Goal: Task Accomplishment & Management: Manage account settings

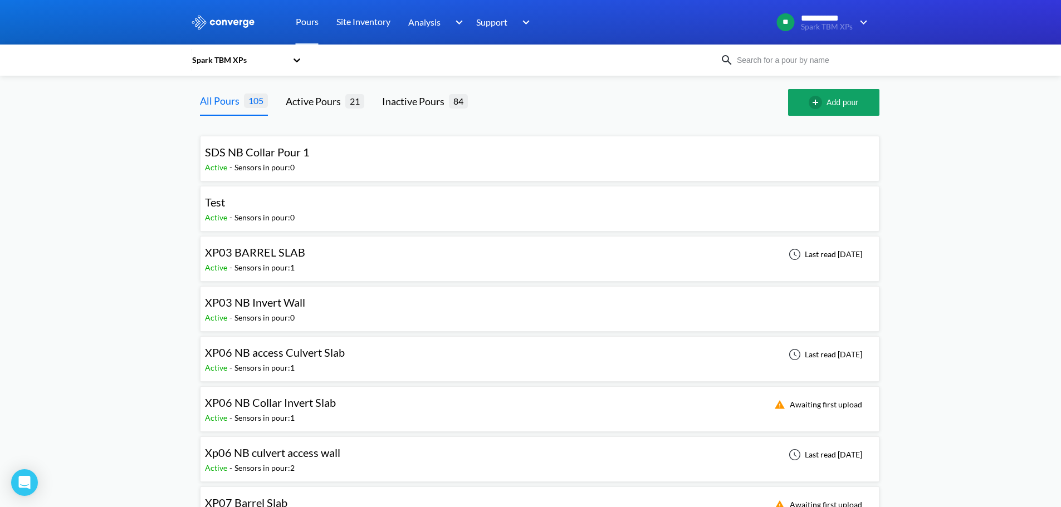
click at [796, 55] on input at bounding box center [800, 60] width 135 height 12
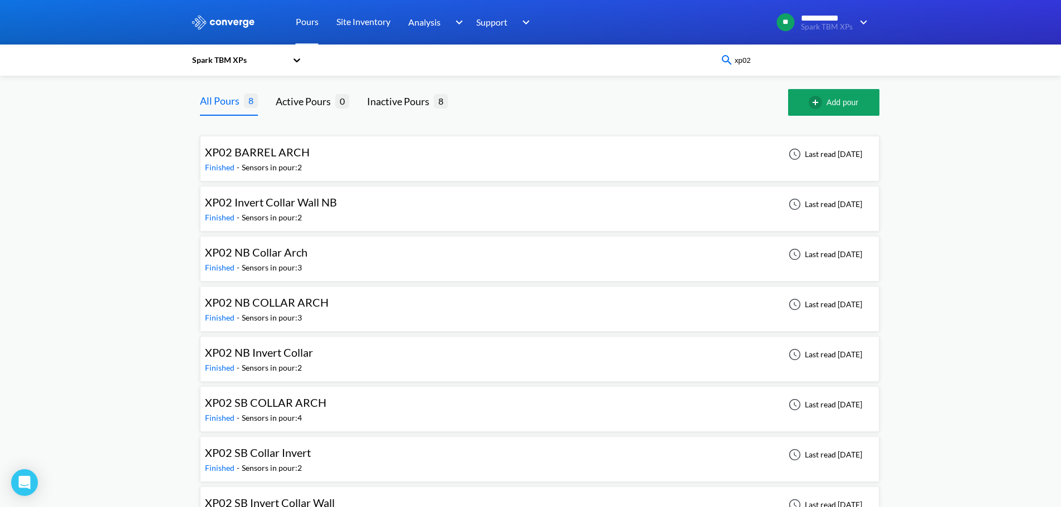
type input "xp02"
click at [144, 225] on div "**********" at bounding box center [530, 270] width 1061 height 541
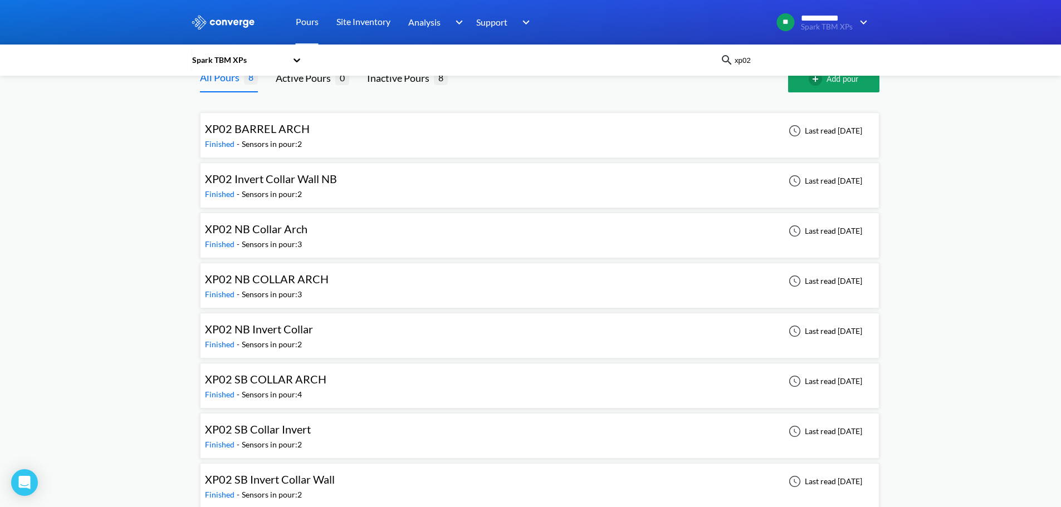
scroll to position [34, 0]
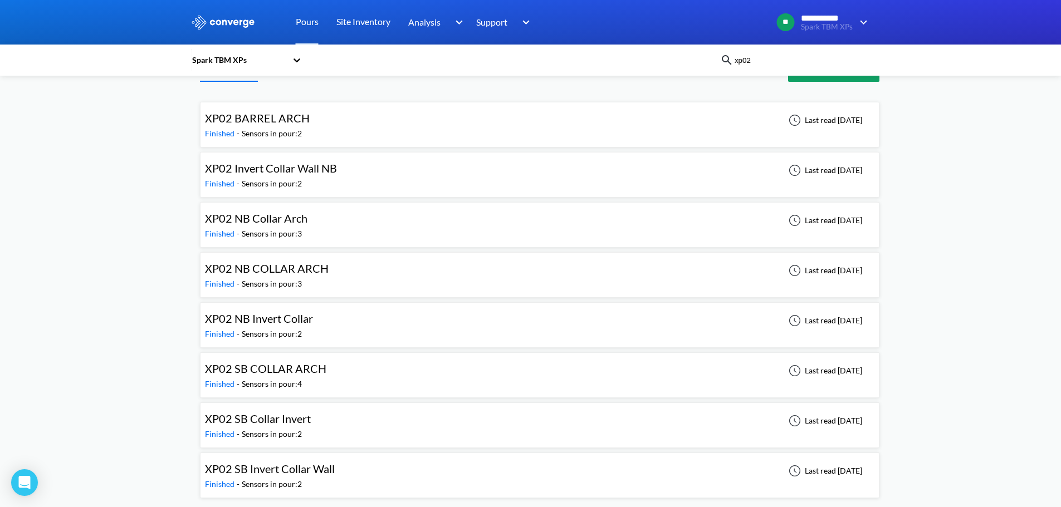
drag, startPoint x: 353, startPoint y: 470, endPoint x: 359, endPoint y: 470, distance: 6.1
click at [355, 470] on div "XP02 SB Invert Collar Wall Finished - Sensors in pour: 2 Last read [DATE]" at bounding box center [539, 476] width 669 height 36
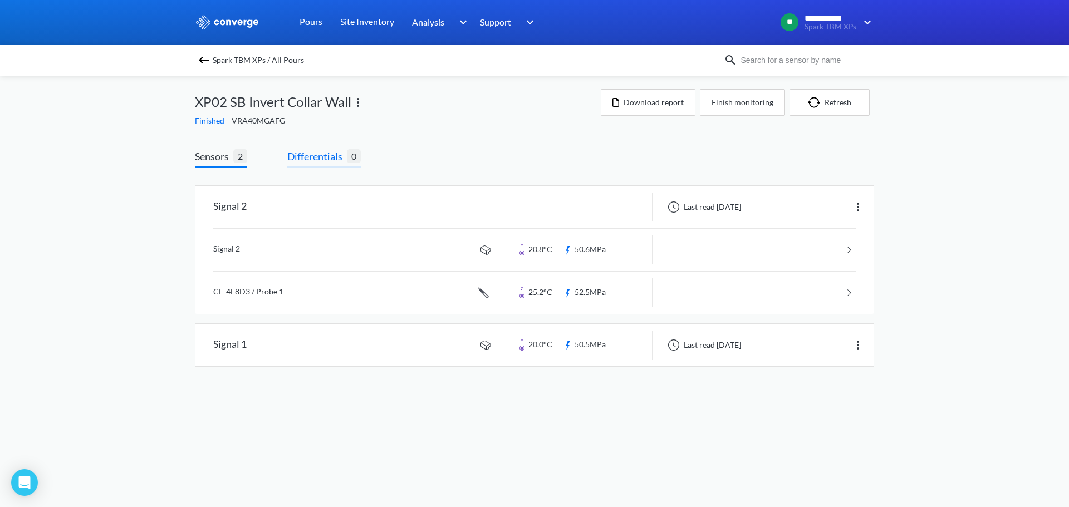
click at [345, 154] on span "Differentials" at bounding box center [317, 157] width 60 height 16
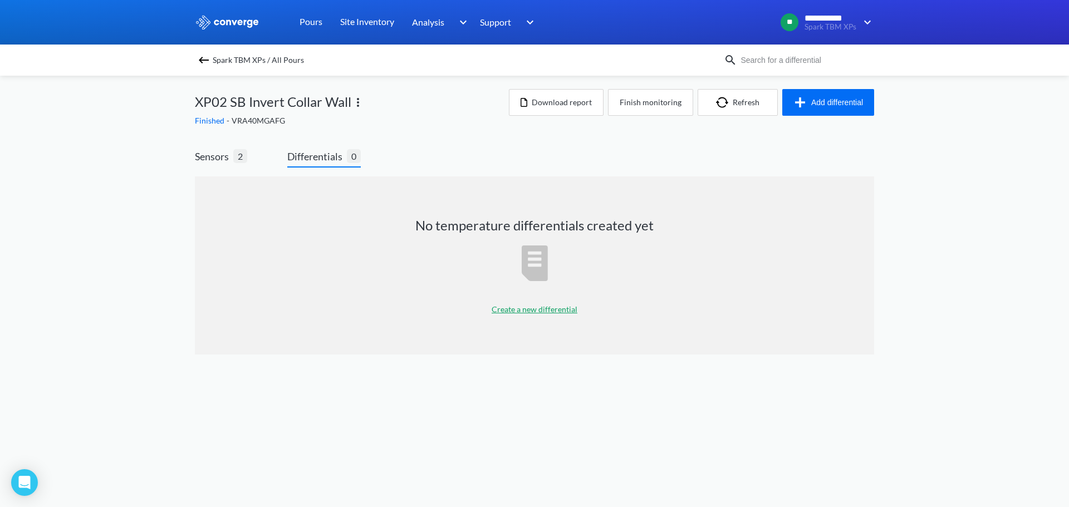
click at [223, 146] on div "Sensors 2 Differentials 0 No temperature differentials created yet Create a new…" at bounding box center [534, 254] width 679 height 244
click at [223, 151] on span "Sensors" at bounding box center [214, 157] width 38 height 16
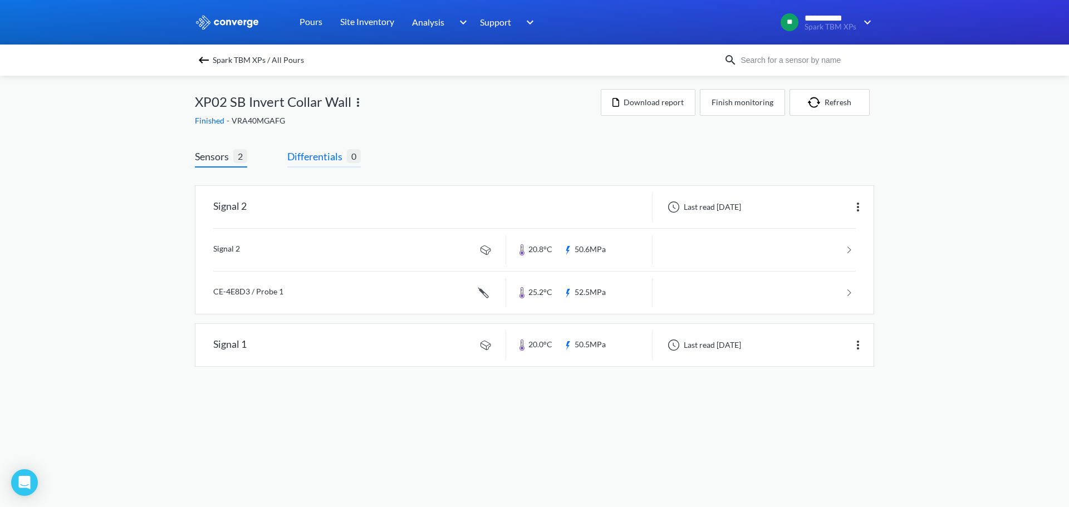
drag, startPoint x: 306, startPoint y: 155, endPoint x: 592, endPoint y: 151, distance: 285.6
click at [306, 155] on span "Differentials" at bounding box center [317, 157] width 60 height 16
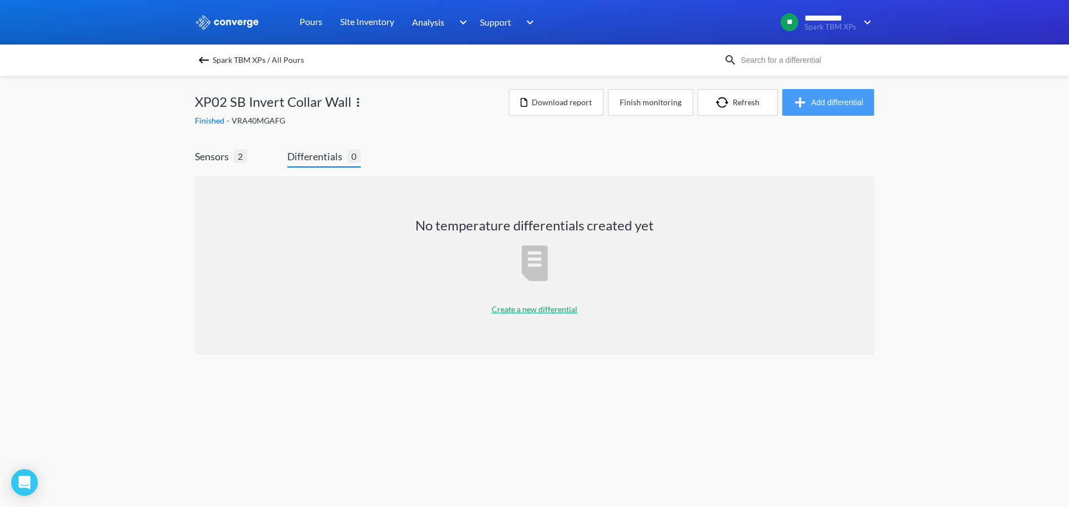
click at [846, 104] on button "Add differential" at bounding box center [828, 102] width 92 height 27
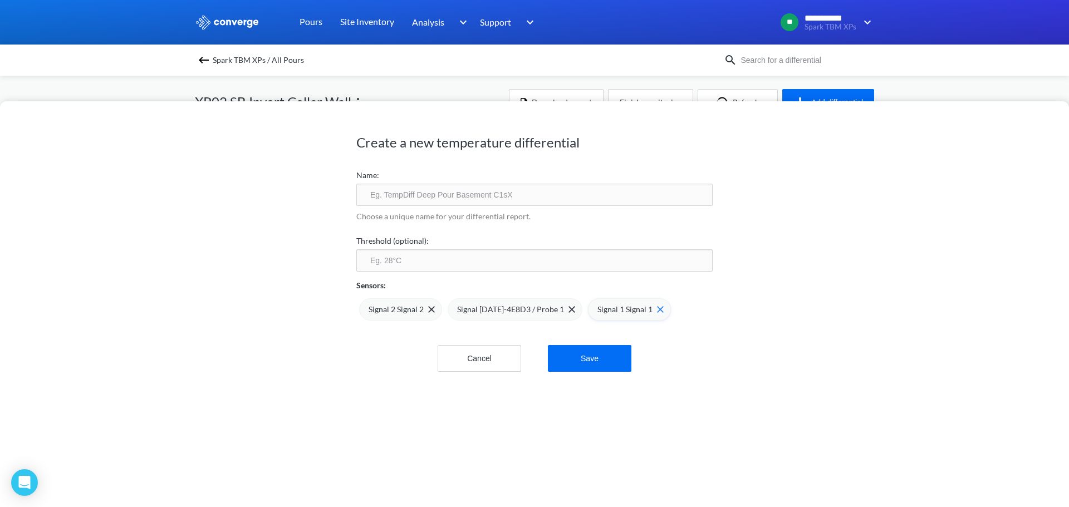
click at [657, 306] on img at bounding box center [660, 309] width 7 height 7
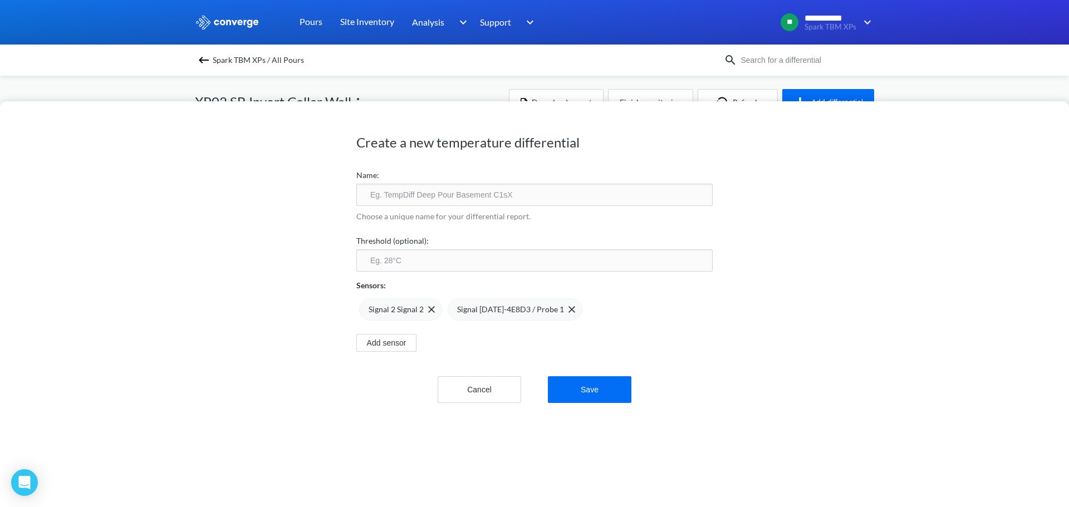
click at [549, 200] on input "text" at bounding box center [534, 195] width 356 height 22
type input "XP02 SB Invert Wall"
click at [678, 262] on input "number" at bounding box center [534, 260] width 356 height 22
type input "75"
click at [610, 389] on button "Save" at bounding box center [590, 389] width 84 height 27
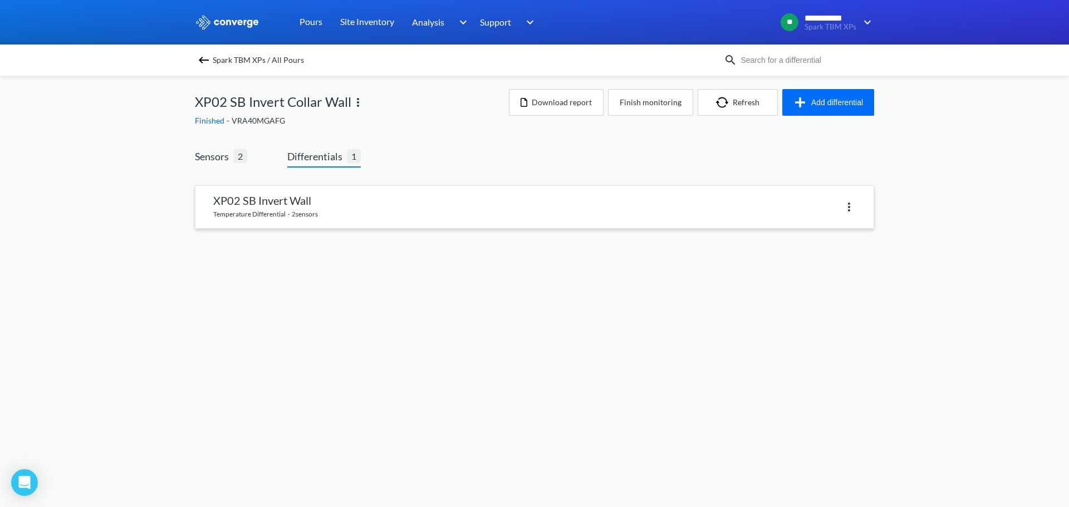
click at [289, 196] on link at bounding box center [534, 207] width 678 height 42
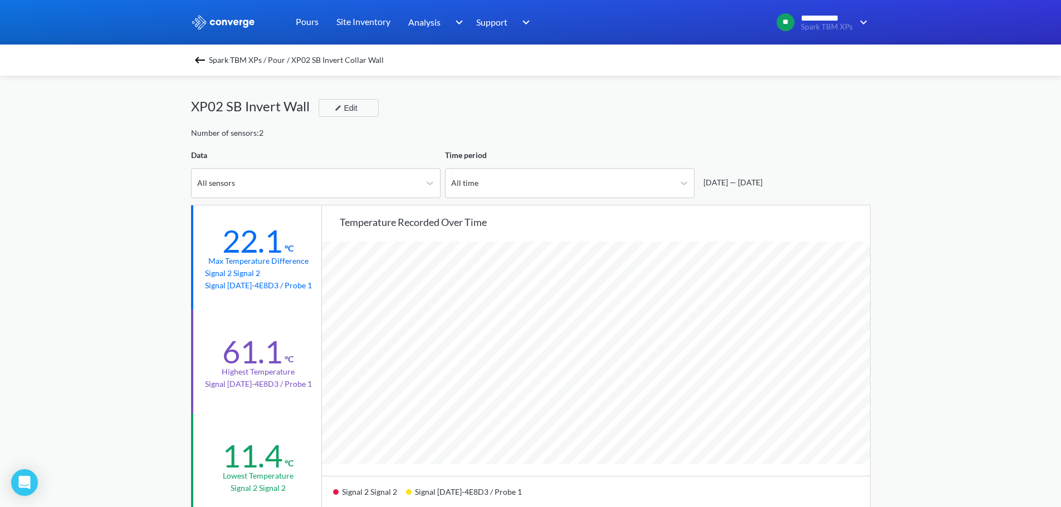
scroll to position [932, 1061]
click at [280, 60] on span "Spark TBM XPs / Pour / XP02 SB Invert Collar Wall" at bounding box center [296, 60] width 175 height 16
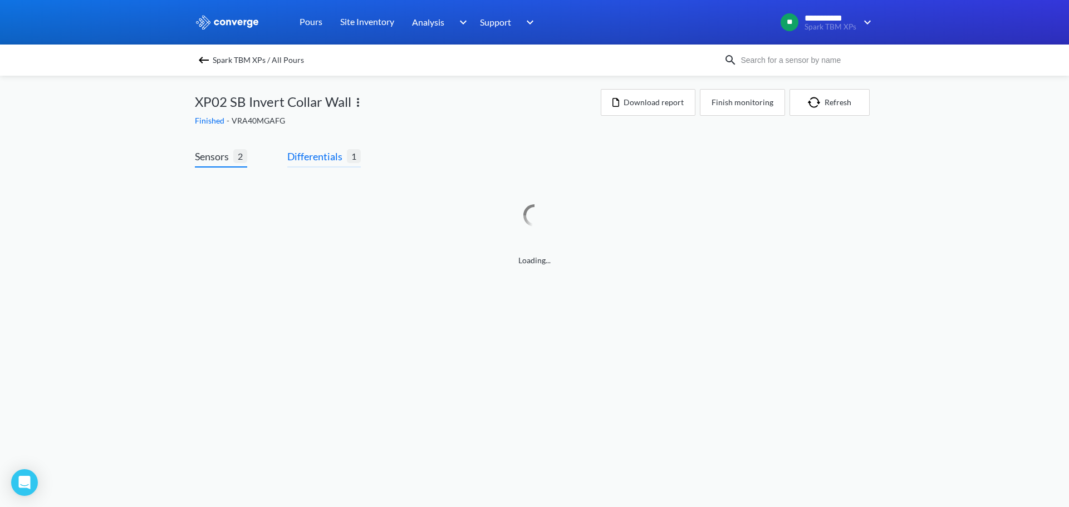
click at [332, 157] on span "Differentials" at bounding box center [317, 157] width 60 height 16
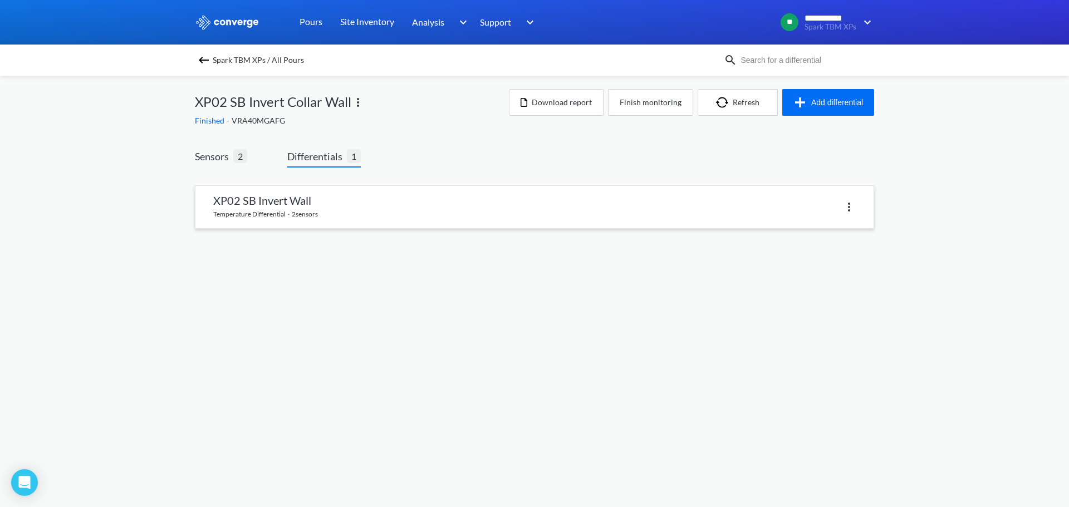
click at [850, 205] on img at bounding box center [848, 206] width 13 height 13
click at [835, 209] on div "Delete" at bounding box center [819, 207] width 71 height 21
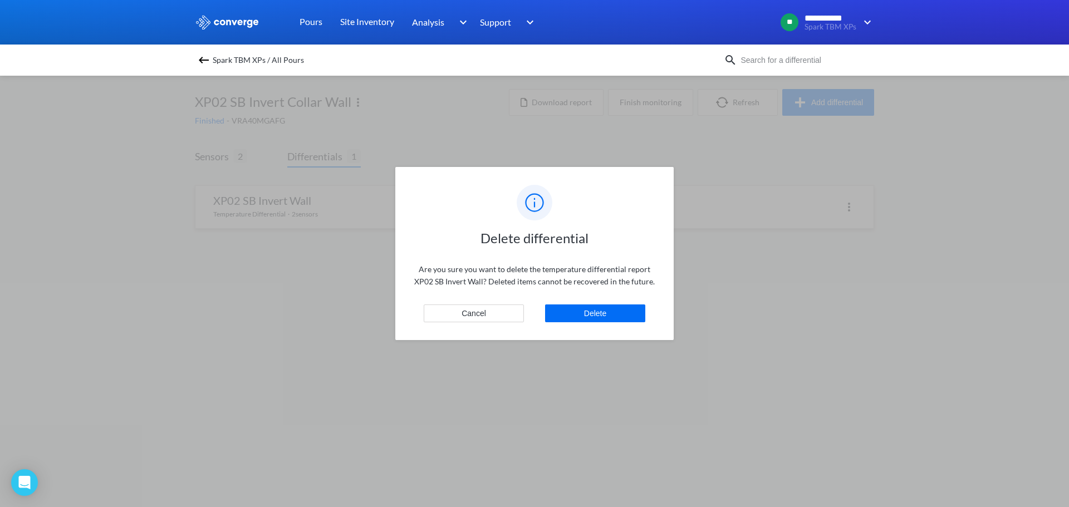
click at [592, 302] on div "Delete differential Are you sure you want to delete the temperature differentia…" at bounding box center [534, 254] width 278 height 174
click at [598, 313] on button "Delete" at bounding box center [595, 314] width 100 height 18
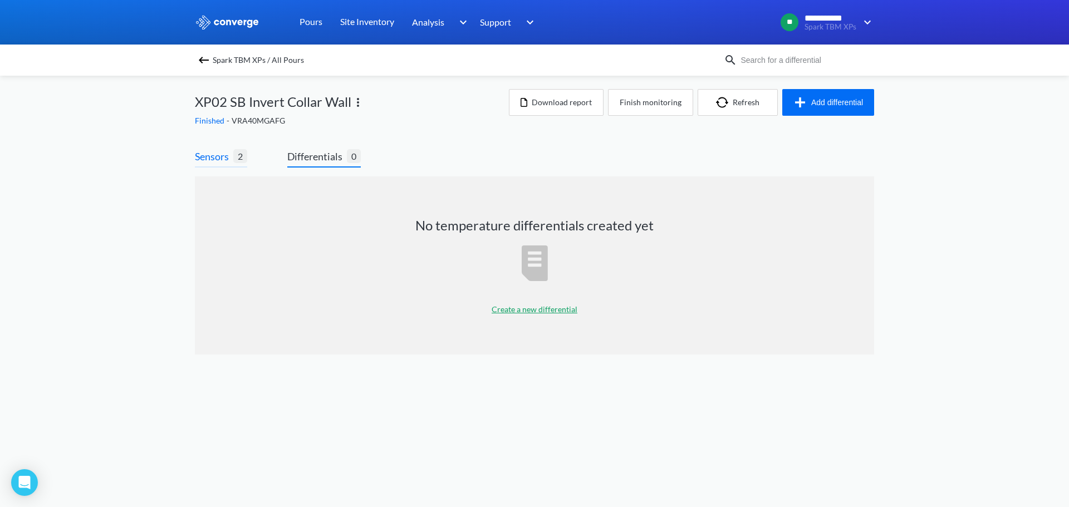
click at [233, 159] on span "2" at bounding box center [240, 156] width 14 height 14
click at [231, 158] on span "Sensors" at bounding box center [214, 157] width 38 height 16
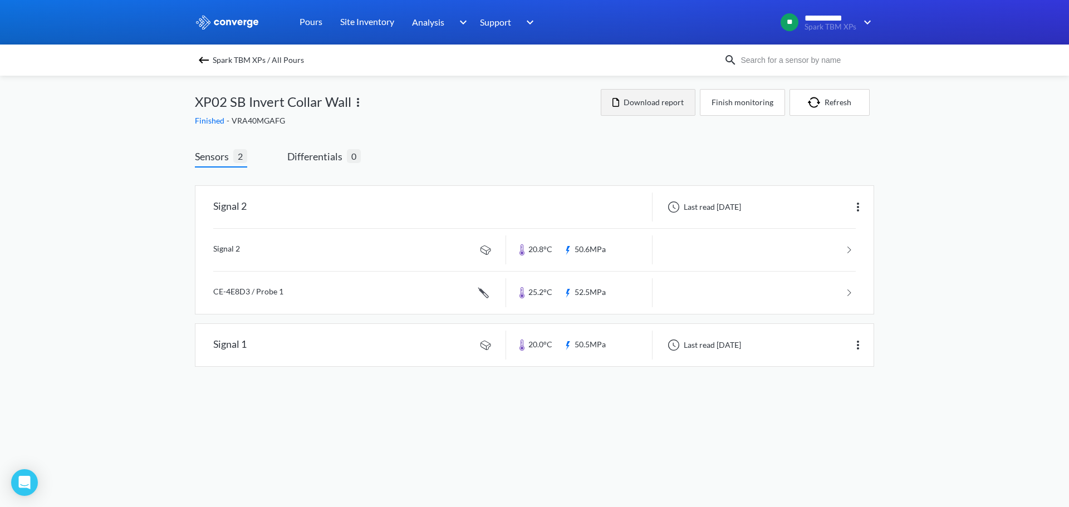
click at [668, 101] on button "Download report" at bounding box center [648, 102] width 95 height 27
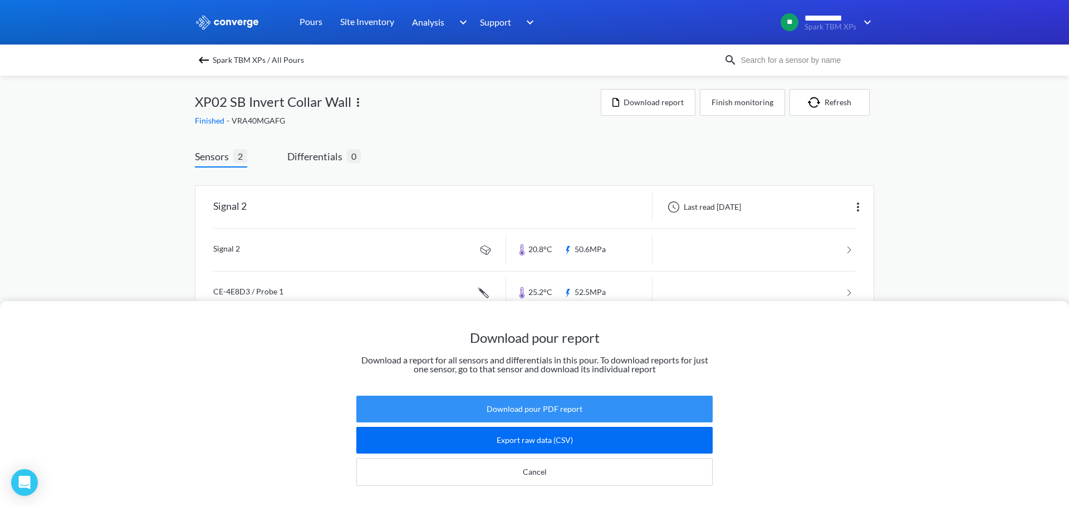
click at [576, 396] on button "Download pour PDF report" at bounding box center [534, 409] width 356 height 27
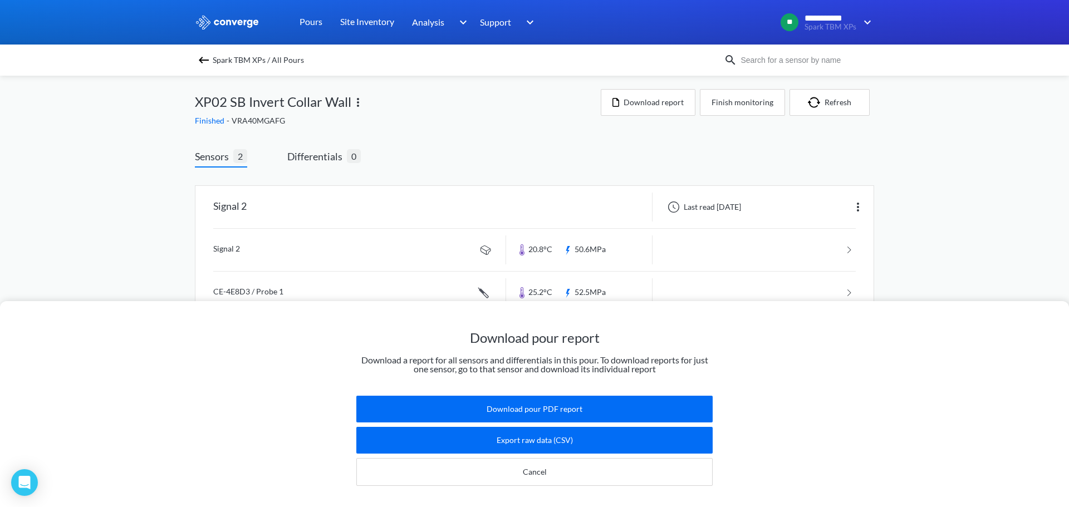
click at [1009, 252] on div "Download pour report Download a report for all sensors and differentials in thi…" at bounding box center [534, 253] width 1069 height 507
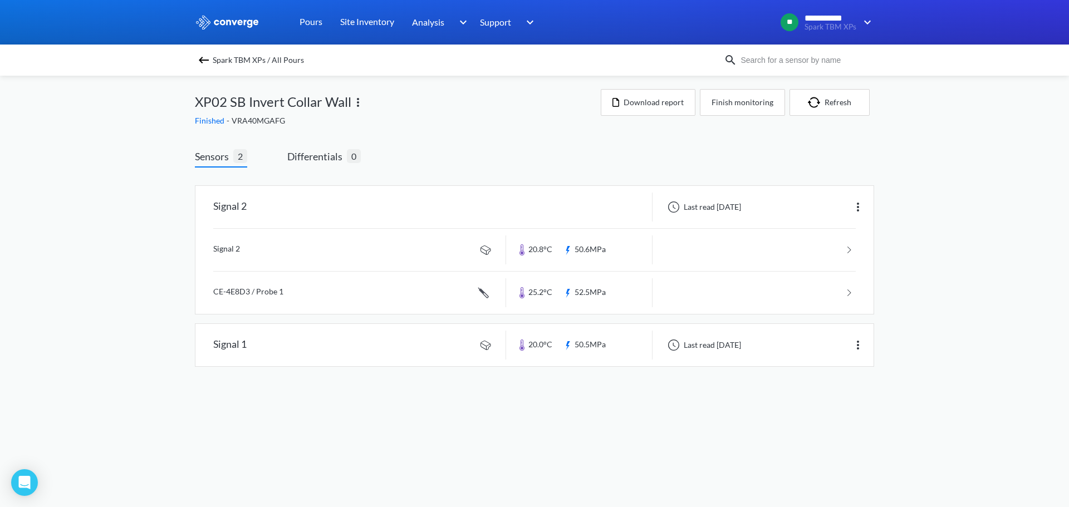
click at [205, 54] on img at bounding box center [203, 59] width 13 height 13
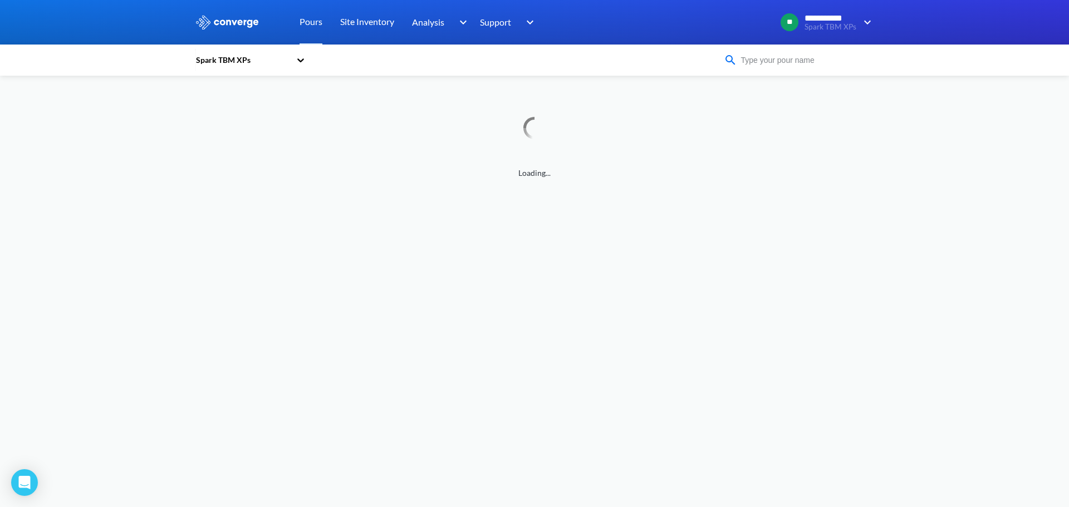
click at [795, 64] on input at bounding box center [804, 60] width 135 height 12
type input "xp02"
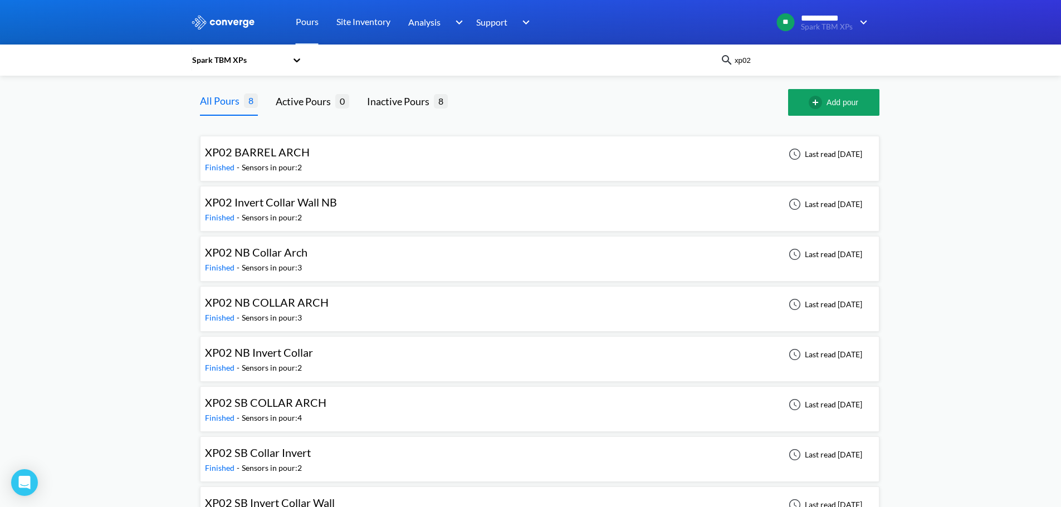
click at [131, 193] on div "**********" at bounding box center [530, 270] width 1061 height 541
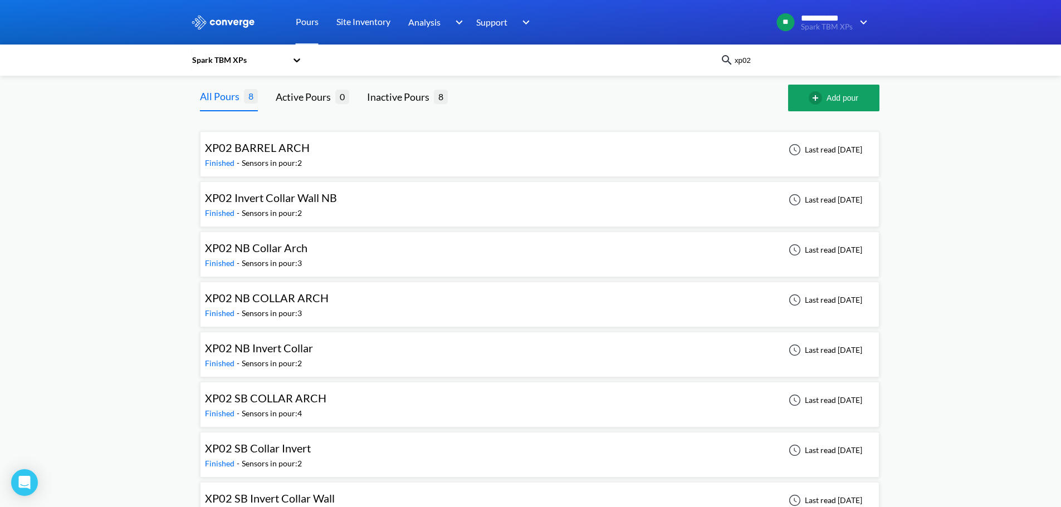
scroll to position [34, 0]
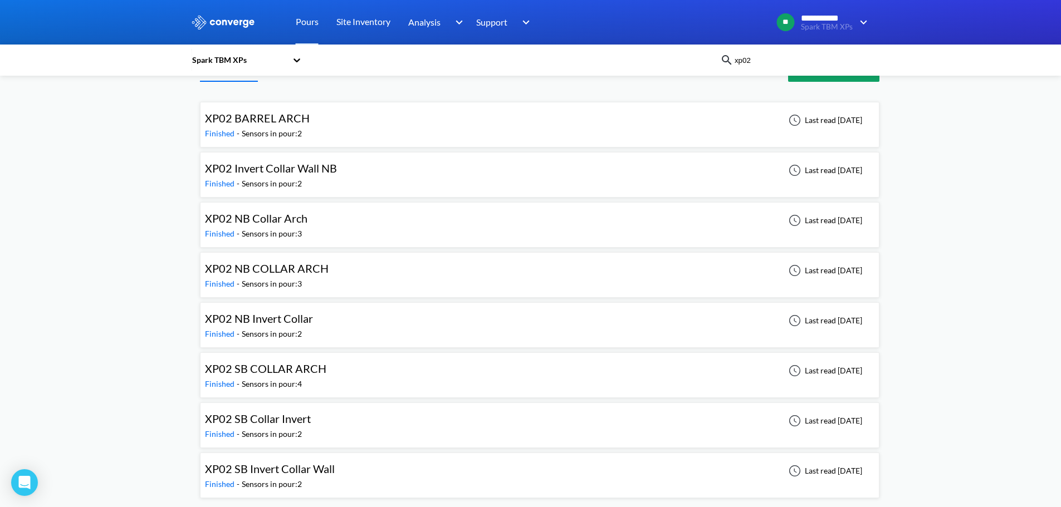
click at [321, 175] on div "XP02 Invert Collar Wall NB" at bounding box center [271, 168] width 132 height 17
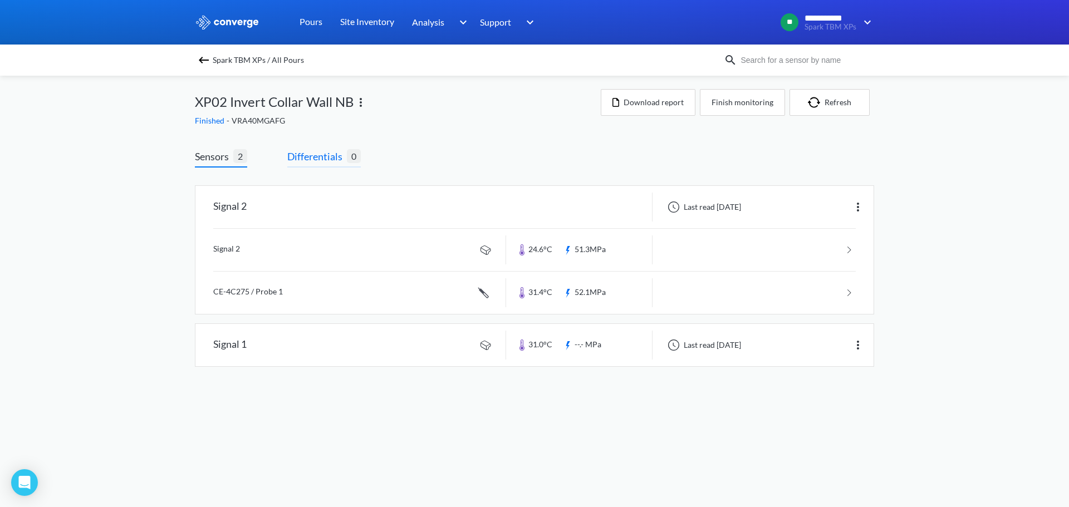
click at [341, 149] on span "Differentials" at bounding box center [317, 157] width 60 height 16
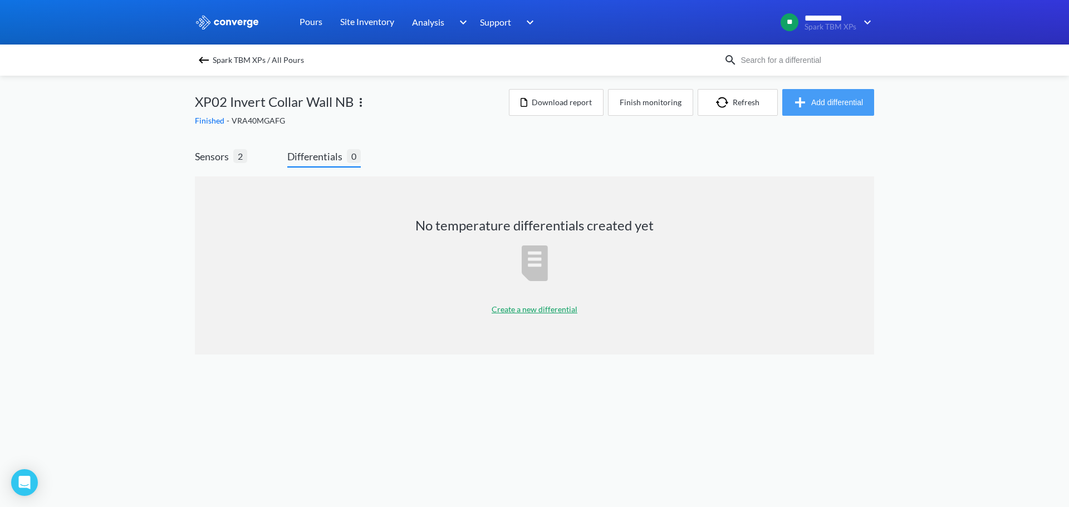
click at [800, 104] on img "button" at bounding box center [802, 102] width 18 height 13
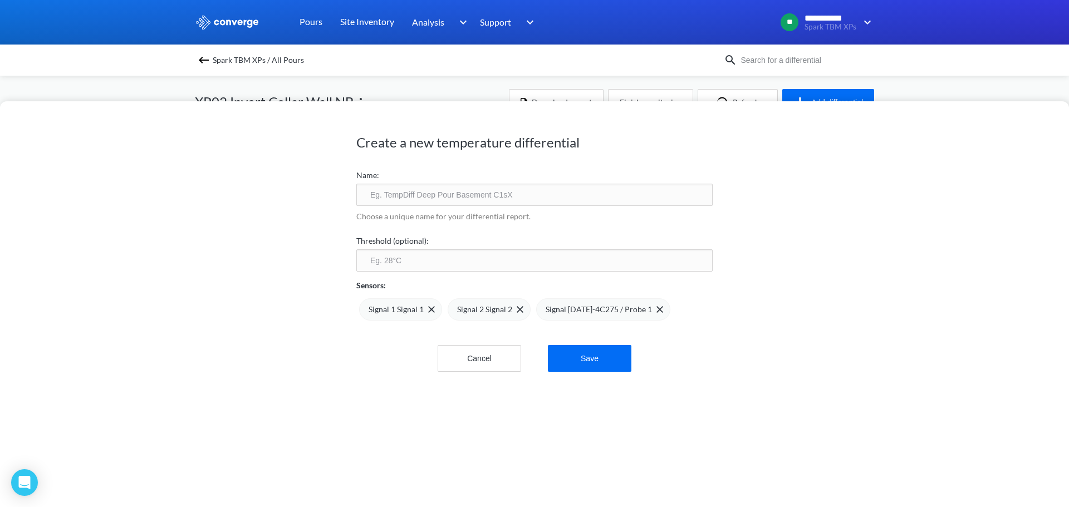
click at [526, 200] on input "text" at bounding box center [534, 195] width 356 height 22
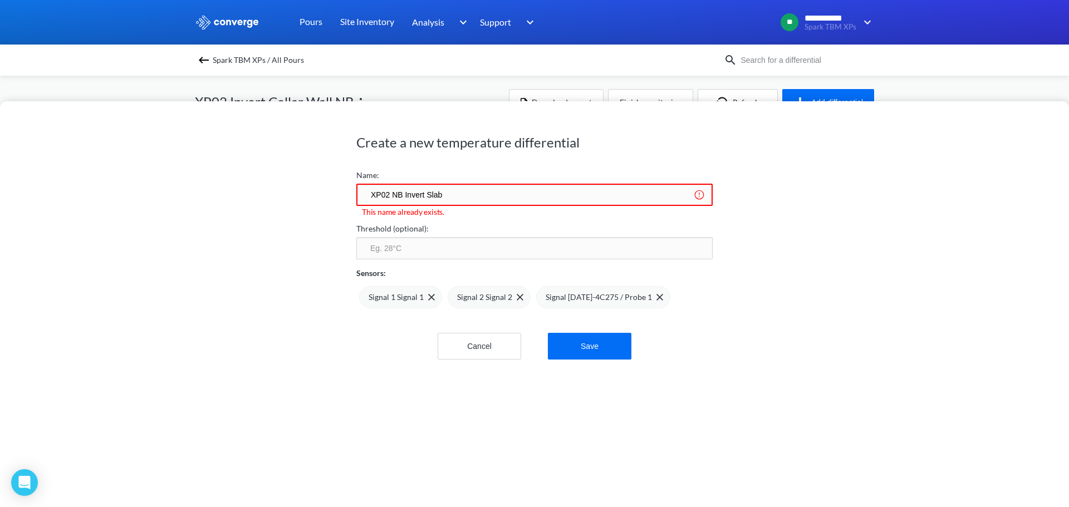
click at [434, 198] on input "XP02 NB Invert Slab" at bounding box center [534, 195] width 356 height 22
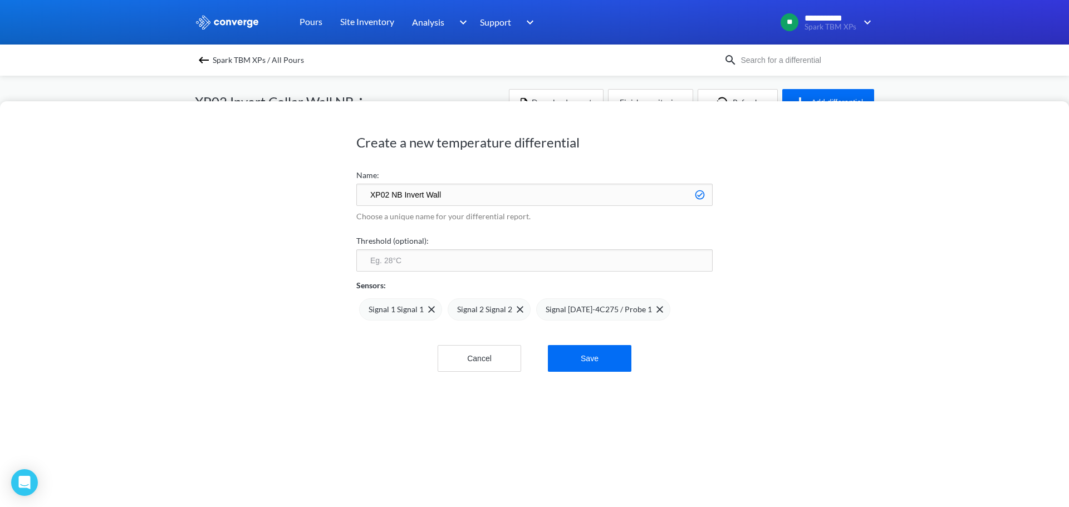
type input "XP02 NB Invert Wall"
click at [449, 255] on input "number" at bounding box center [534, 260] width 356 height 22
type input "75"
click at [430, 308] on img at bounding box center [431, 309] width 7 height 7
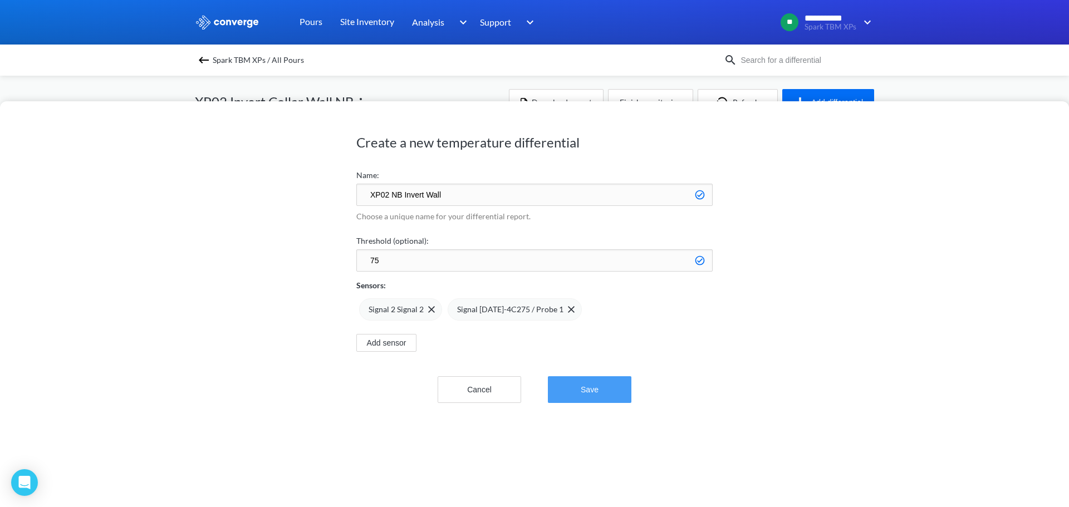
click at [587, 390] on button "Save" at bounding box center [590, 389] width 84 height 27
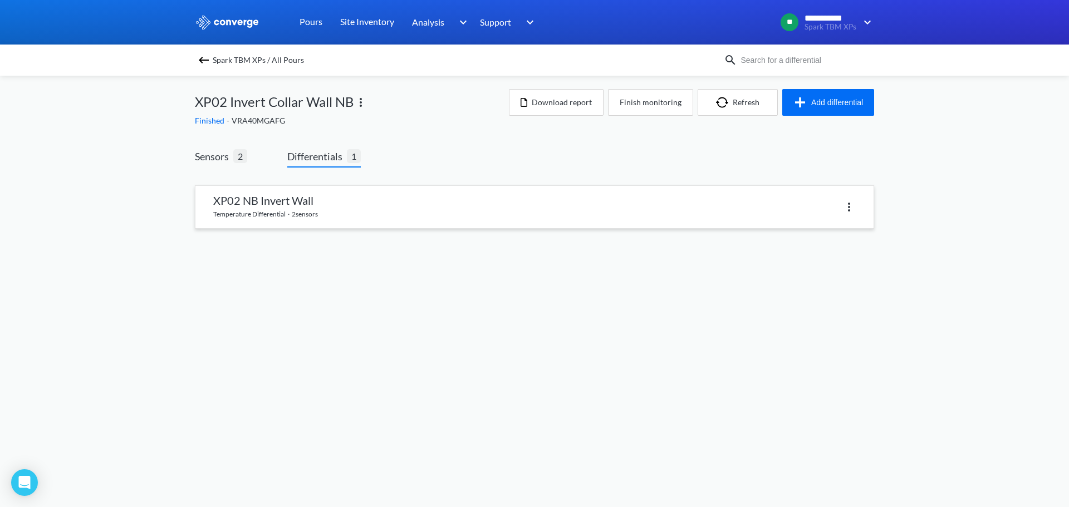
click at [451, 202] on link at bounding box center [534, 207] width 678 height 42
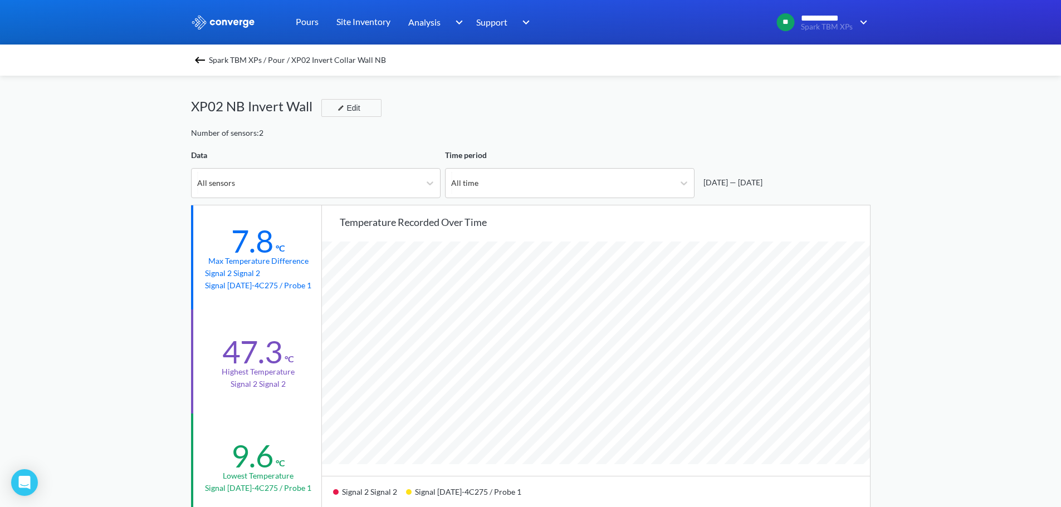
click at [206, 71] on div "Spark TBM XPs / Pour / XP02 Invert Collar Wall NB" at bounding box center [530, 60] width 1061 height 31
click at [204, 62] on img at bounding box center [199, 59] width 13 height 13
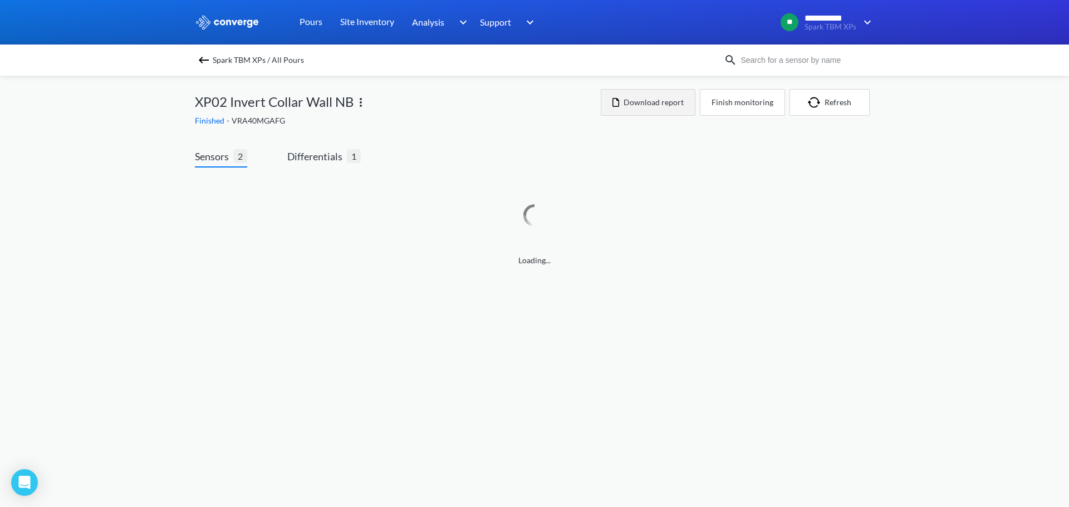
click at [650, 110] on button "Download report" at bounding box center [648, 102] width 95 height 27
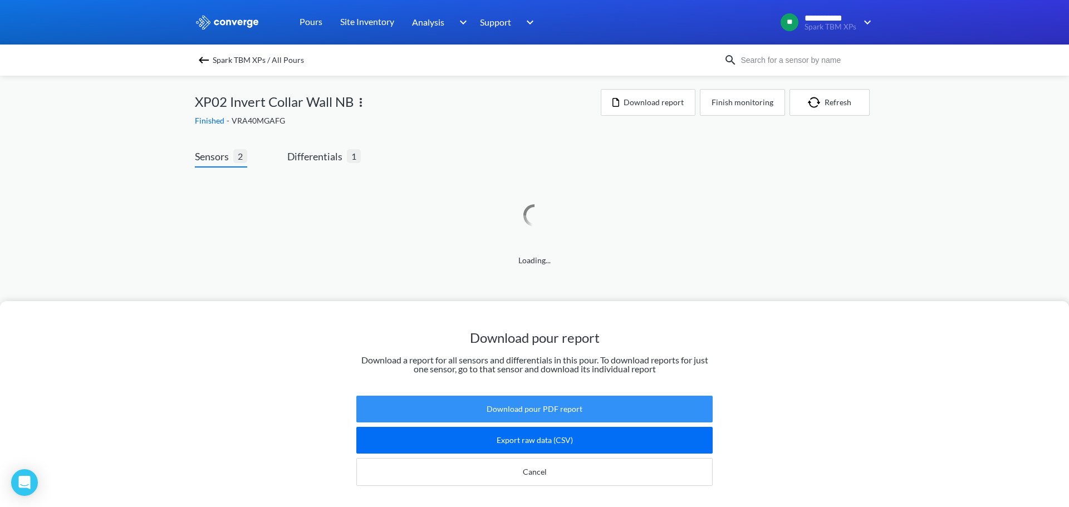
click at [591, 396] on button "Download pour PDF report" at bounding box center [534, 409] width 356 height 27
